Goal: Task Accomplishment & Management: Manage account settings

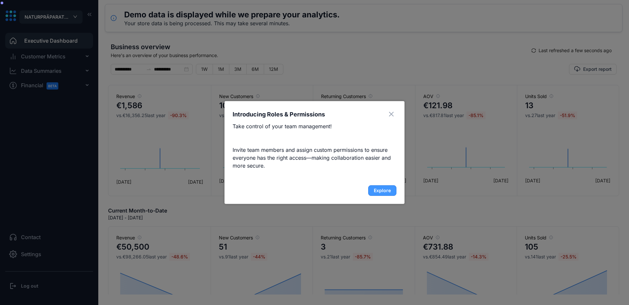
click at [379, 195] on button "Explore" at bounding box center [382, 190] width 28 height 10
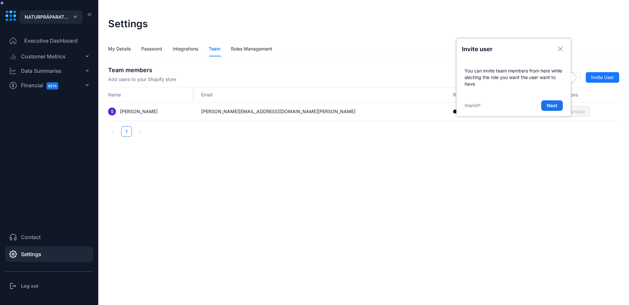
click at [32, 284] on h3 "Log out" at bounding box center [29, 285] width 17 height 7
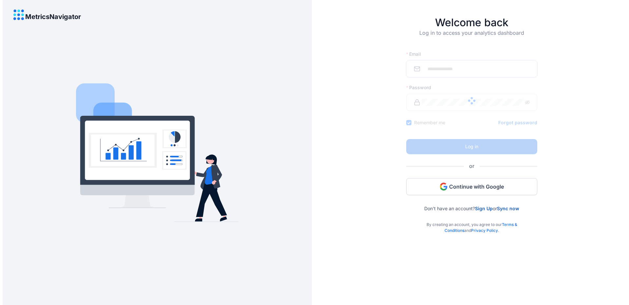
type input "**********"
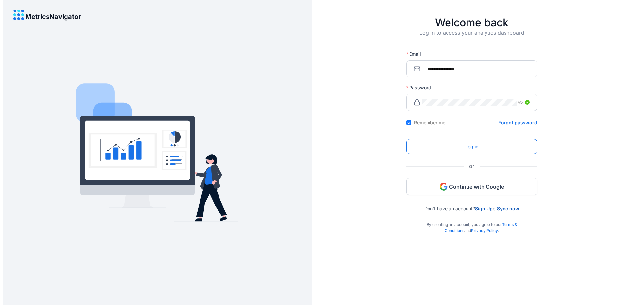
click at [456, 146] on button "Log in" at bounding box center [471, 146] width 131 height 15
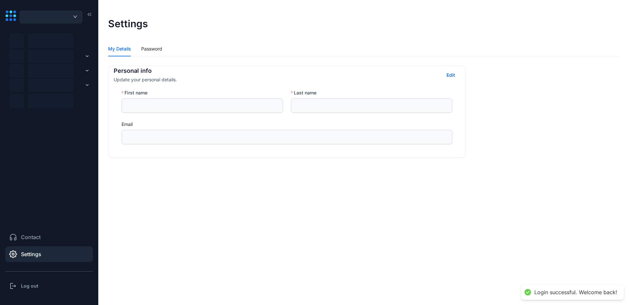
type input "**********"
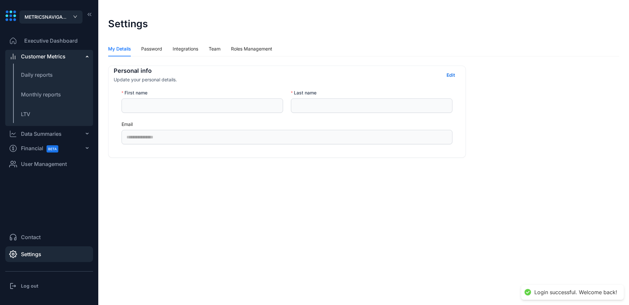
click at [78, 151] on div "Financial BETA" at bounding box center [49, 148] width 88 height 13
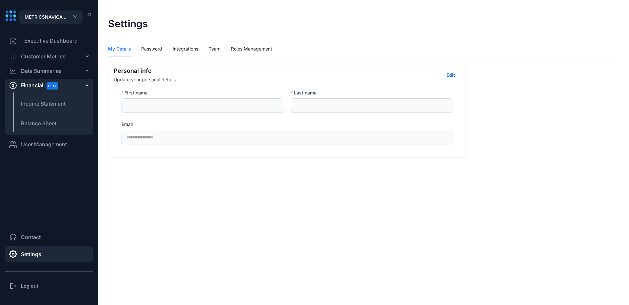
click at [57, 144] on span "User Management" at bounding box center [44, 144] width 46 height 8
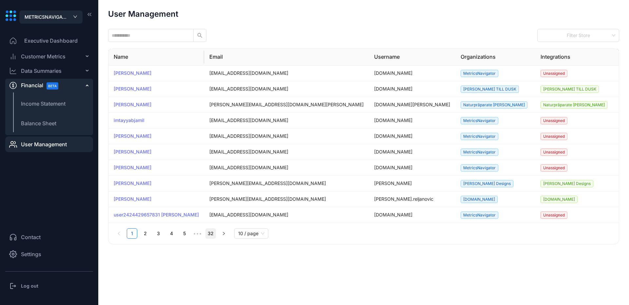
click at [213, 233] on link "32" at bounding box center [211, 233] width 10 height 10
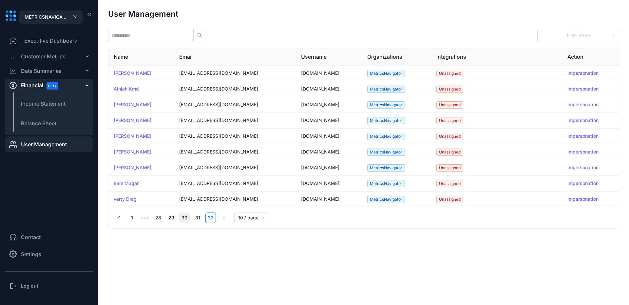
click at [182, 220] on link "30" at bounding box center [185, 218] width 10 height 10
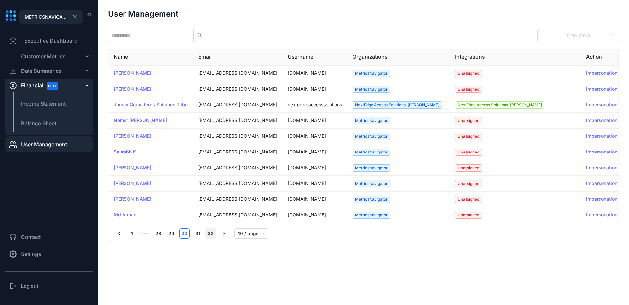
click at [214, 235] on link "32" at bounding box center [211, 233] width 10 height 10
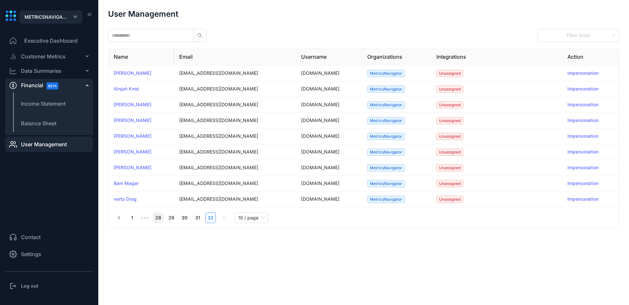
click at [160, 216] on link "28" at bounding box center [158, 218] width 10 height 10
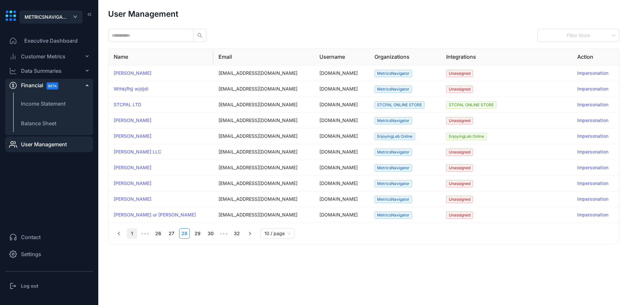
click at [130, 233] on link "1" at bounding box center [132, 233] width 10 height 10
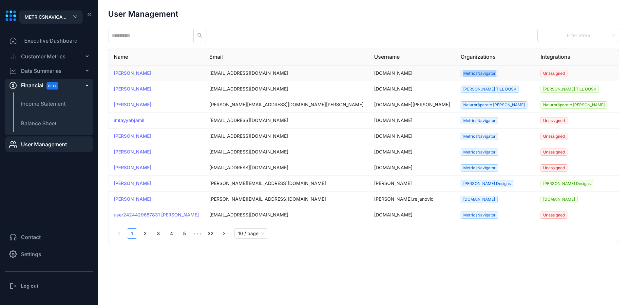
drag, startPoint x: 384, startPoint y: 72, endPoint x: 412, endPoint y: 72, distance: 27.8
click at [461, 73] on span "MetricsNavigator" at bounding box center [480, 73] width 38 height 7
click at [455, 74] on td "MetricsNavigator" at bounding box center [495, 74] width 80 height 16
click at [76, 20] on div "button" at bounding box center [75, 17] width 4 height 8
click at [283, 19] on div "User Management Filter Store Name Email Username Organizations Integrations Act…" at bounding box center [363, 127] width 511 height 234
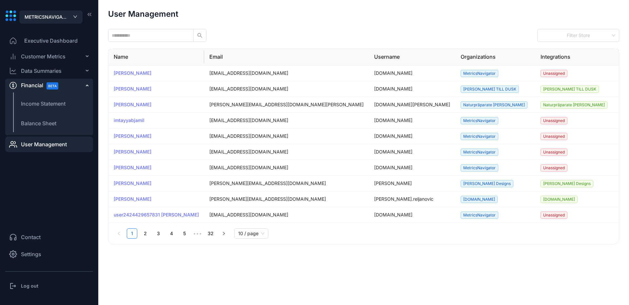
click at [77, 20] on div "button" at bounding box center [75, 17] width 4 height 8
click at [70, 16] on div "METRICSNAVIGATOR" at bounding box center [51, 17] width 53 height 8
click at [61, 15] on span "METRICSNAVIGATOR" at bounding box center [47, 16] width 44 height 7
click at [65, 16] on span "METRICSNAVIGATOR" at bounding box center [47, 16] width 44 height 7
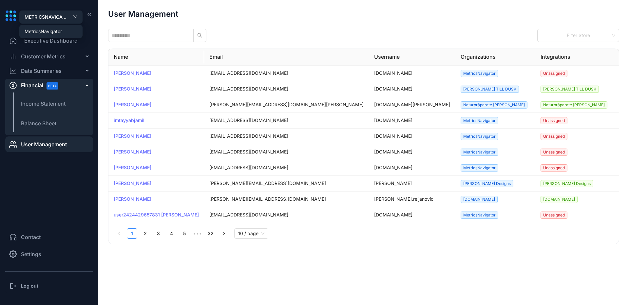
click at [50, 13] on span "METRICSNAVIGATOR" at bounding box center [47, 16] width 44 height 7
click at [53, 17] on span "METRICSNAVIGATOR" at bounding box center [47, 16] width 44 height 7
click at [18, 29] on div "METRICSNAVIGATOR Executive Dashboard Customer Metrics Daily reports Monthly rep…" at bounding box center [49, 152] width 88 height 284
